Goal: Task Accomplishment & Management: Use online tool/utility

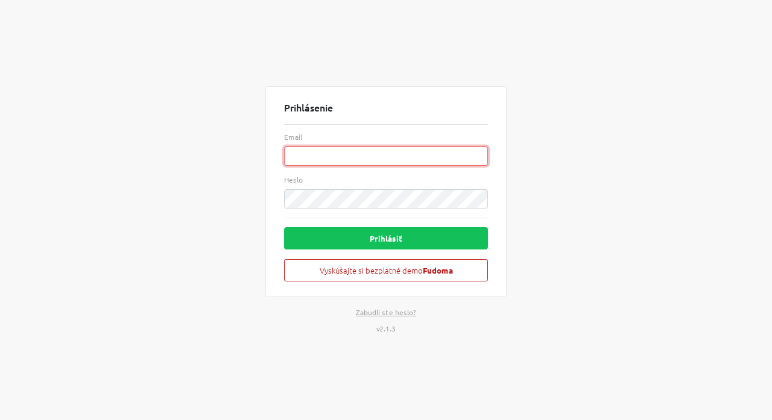
click at [310, 154] on input "Email" at bounding box center [386, 156] width 204 height 19
paste input "[EMAIL_ADDRESS][DOMAIN_NAME]"
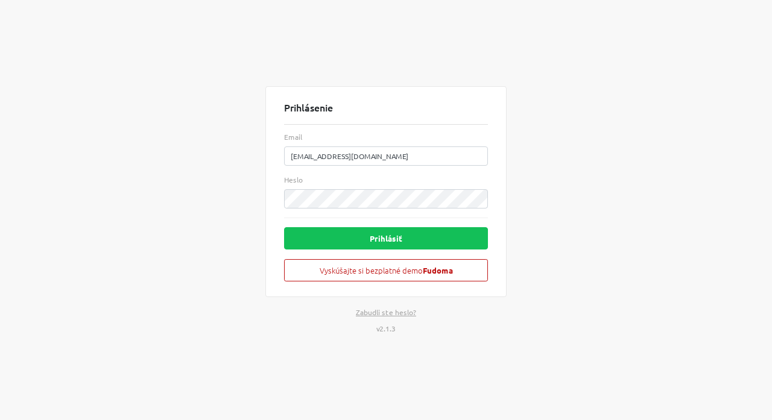
type input "[EMAIL_ADDRESS][DOMAIN_NAME]"
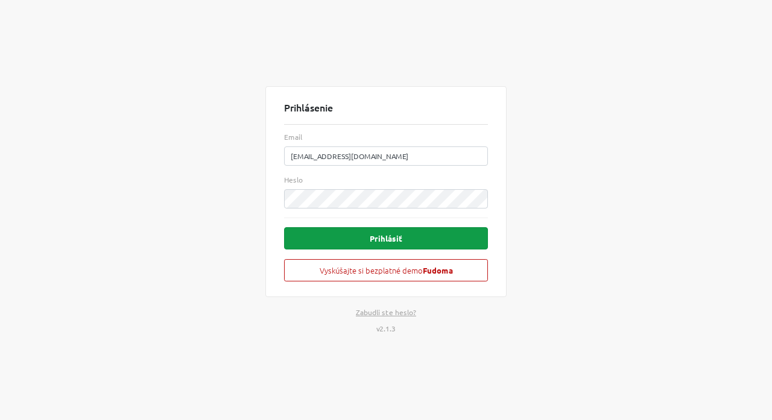
click at [412, 241] on button "Prihlásiť" at bounding box center [386, 238] width 204 height 22
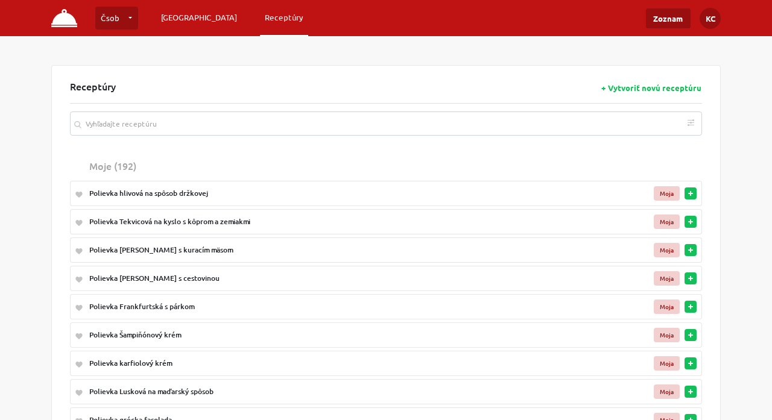
click at [177, 16] on link "[GEOGRAPHIC_DATA]" at bounding box center [199, 18] width 86 height 22
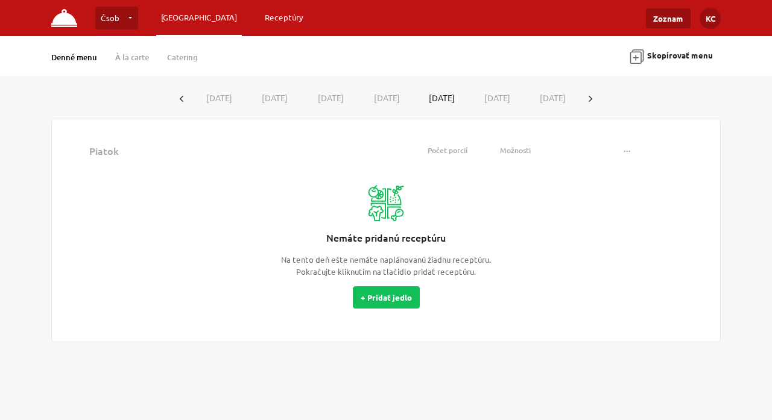
click at [260, 21] on link "Receptúry" at bounding box center [284, 18] width 48 height 22
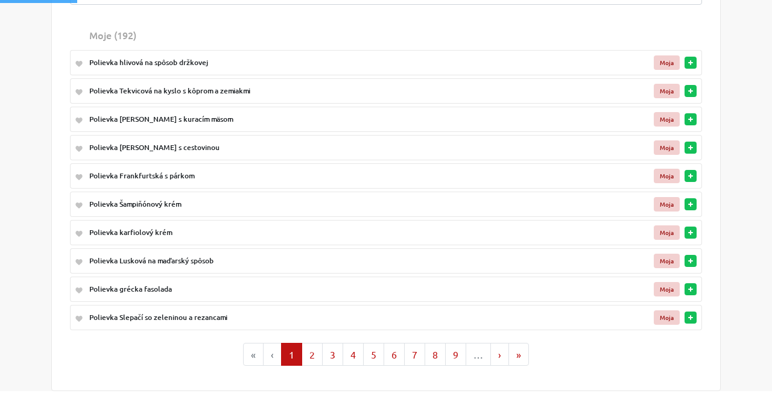
scroll to position [131, 0]
click at [415, 351] on button "7" at bounding box center [414, 354] width 21 height 23
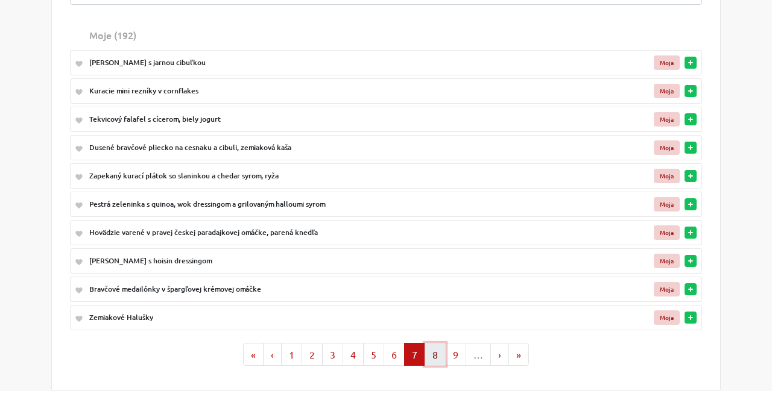
click at [438, 354] on button "8" at bounding box center [435, 354] width 21 height 23
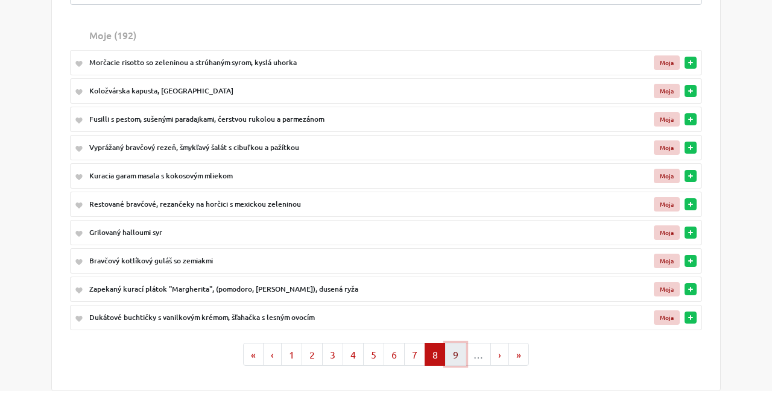
click at [453, 355] on button "9" at bounding box center [455, 354] width 21 height 23
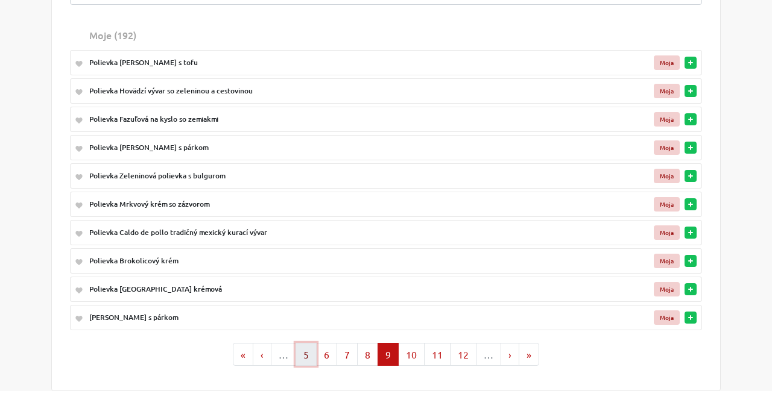
click at [309, 355] on button "5" at bounding box center [305, 354] width 21 height 23
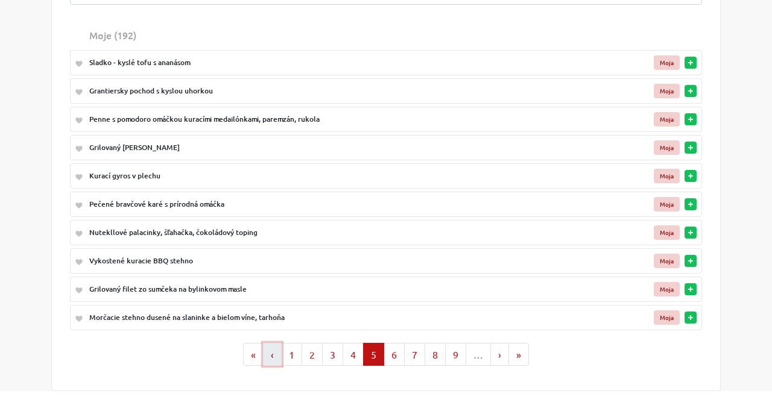
click at [272, 355] on button "‹" at bounding box center [272, 354] width 19 height 23
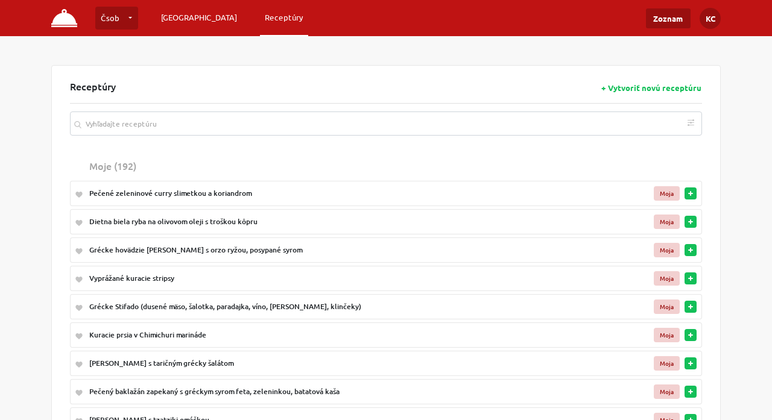
scroll to position [0, 0]
click at [182, 11] on link "[GEOGRAPHIC_DATA]" at bounding box center [199, 18] width 86 height 22
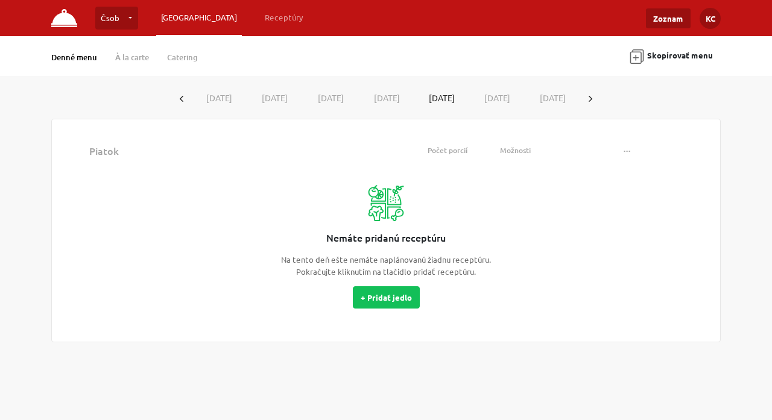
click at [182, 99] on icon "button" at bounding box center [182, 99] width 4 height 6
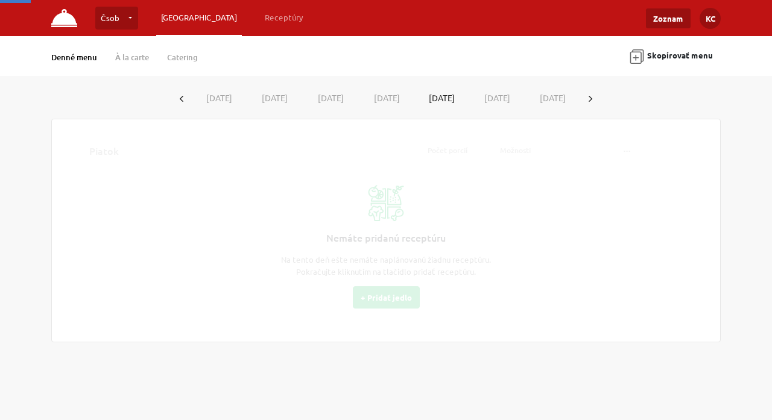
click at [223, 99] on button "[DATE]" at bounding box center [219, 98] width 56 height 22
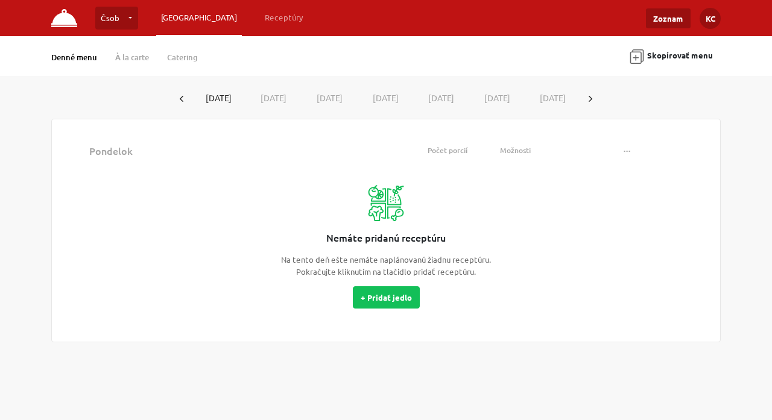
click at [186, 98] on button "button" at bounding box center [181, 98] width 19 height 22
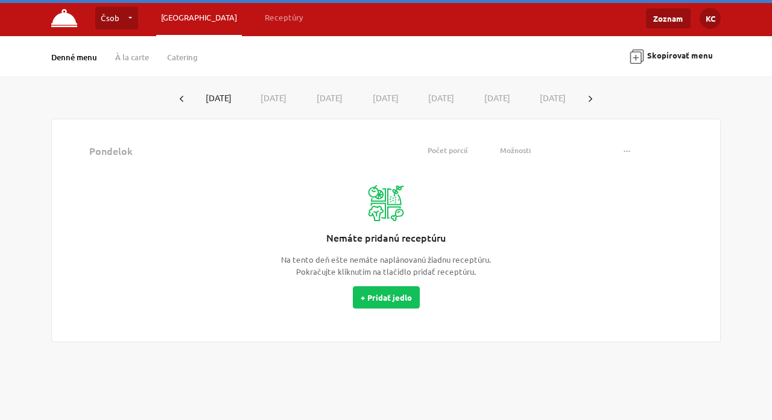
click at [216, 98] on button "[DATE]" at bounding box center [218, 97] width 55 height 21
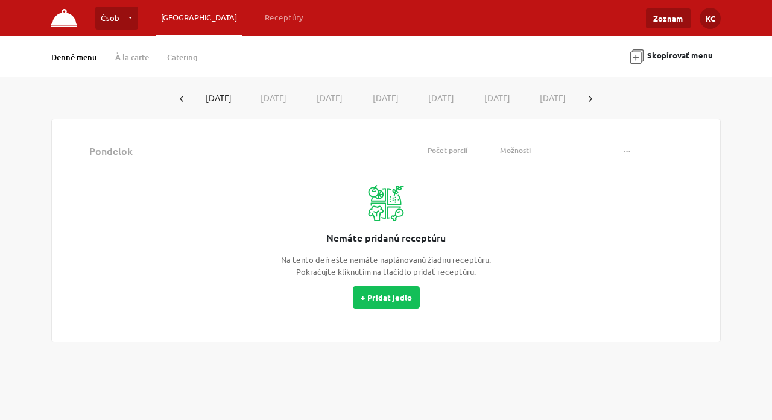
click at [182, 97] on icon "button" at bounding box center [182, 99] width 4 height 6
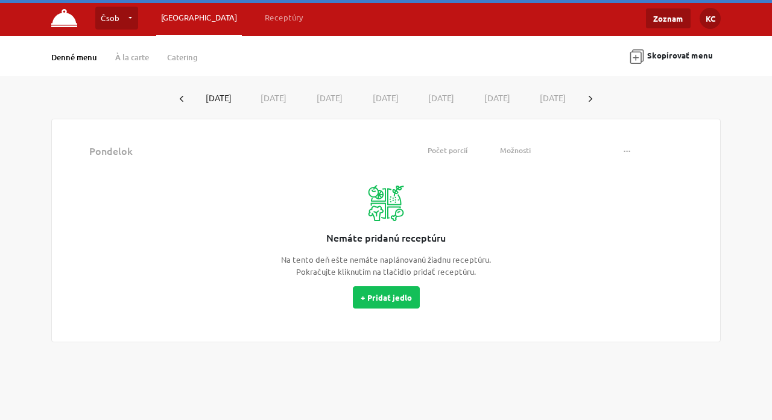
click at [222, 99] on button "[DATE]" at bounding box center [218, 97] width 55 height 21
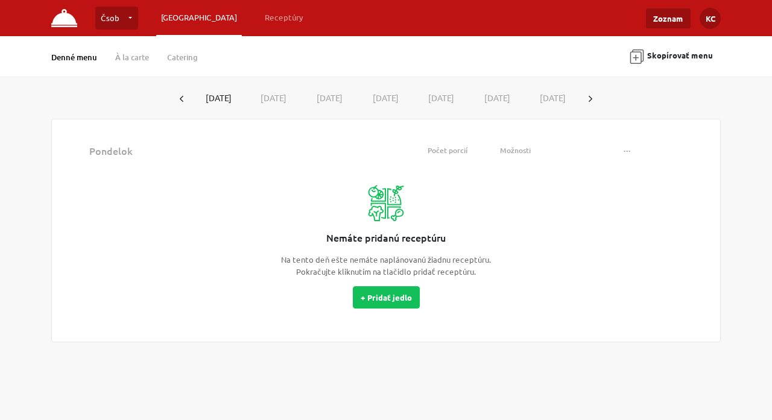
click at [587, 97] on button "button" at bounding box center [590, 98] width 19 height 22
click at [219, 101] on button "[DATE]" at bounding box center [218, 97] width 55 height 21
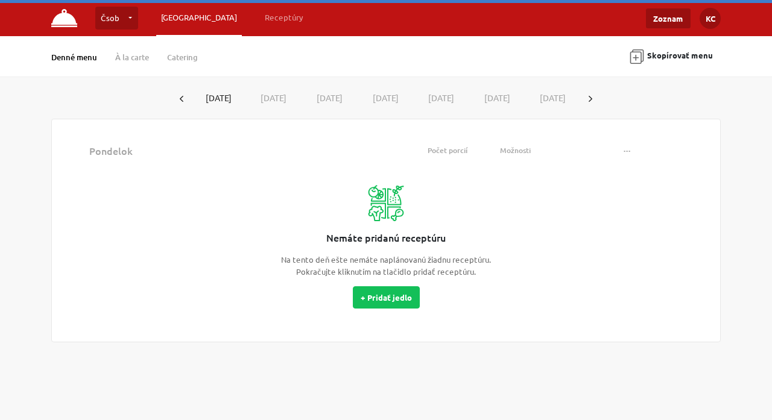
click at [592, 97] on icon "button" at bounding box center [591, 99] width 4 height 6
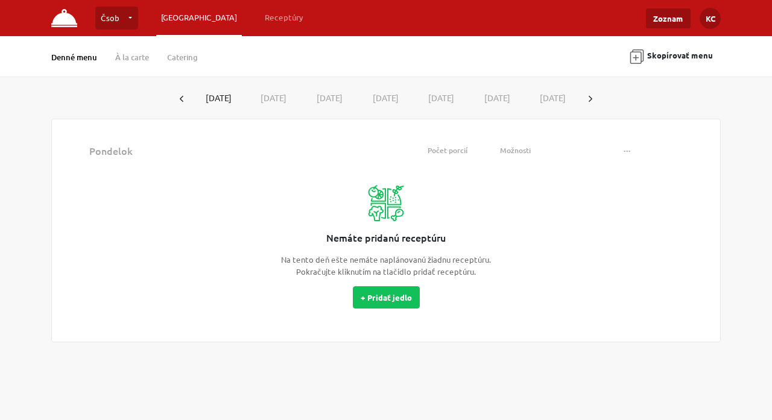
click at [210, 98] on button "[DATE]" at bounding box center [218, 97] width 55 height 21
click at [588, 96] on button "button" at bounding box center [590, 98] width 19 height 22
click at [211, 95] on button "[DATE]" at bounding box center [218, 97] width 55 height 21
click at [591, 103] on button "button" at bounding box center [590, 98] width 19 height 22
click at [223, 89] on button "[DATE]" at bounding box center [218, 97] width 55 height 21
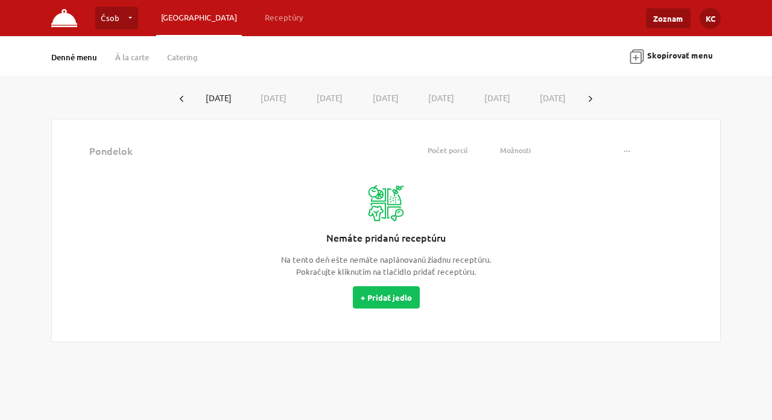
click at [180, 97] on icon "button" at bounding box center [182, 99] width 4 height 6
click at [260, 16] on link "Receptúry" at bounding box center [284, 18] width 48 height 22
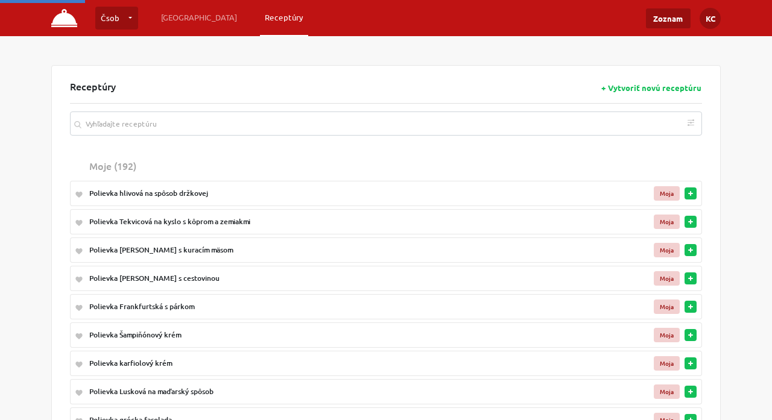
click at [128, 18] on link "Čsob" at bounding box center [116, 18] width 43 height 23
click at [361, 75] on div "Receptúry + Vytvoriť novú receptúru Podľa diéty Bezlaktózová Bezlepková Vegánsk…" at bounding box center [385, 293] width 669 height 457
